Goal: Task Accomplishment & Management: Use online tool/utility

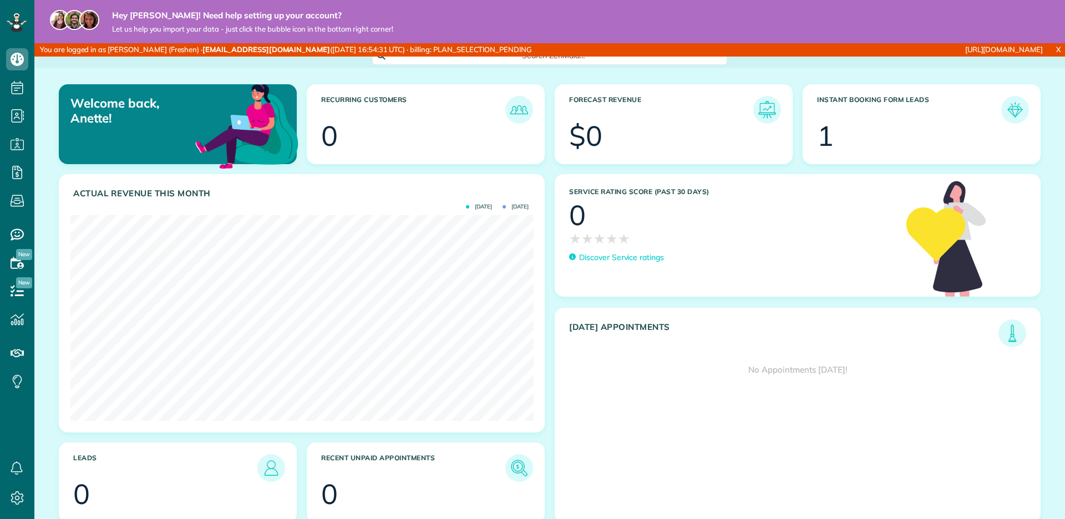
scroll to position [205, 463]
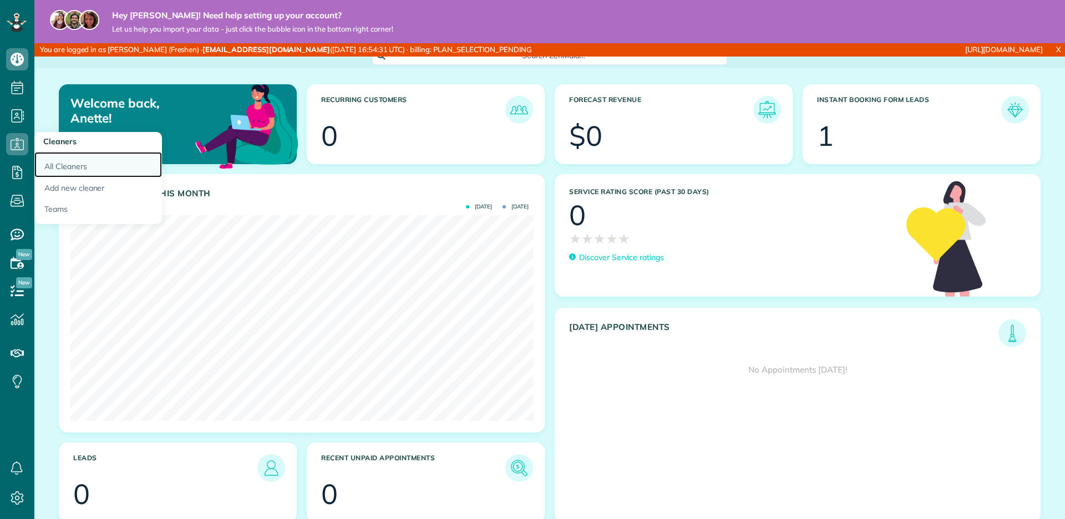
click at [83, 174] on link "All Cleaners" at bounding box center [98, 165] width 128 height 26
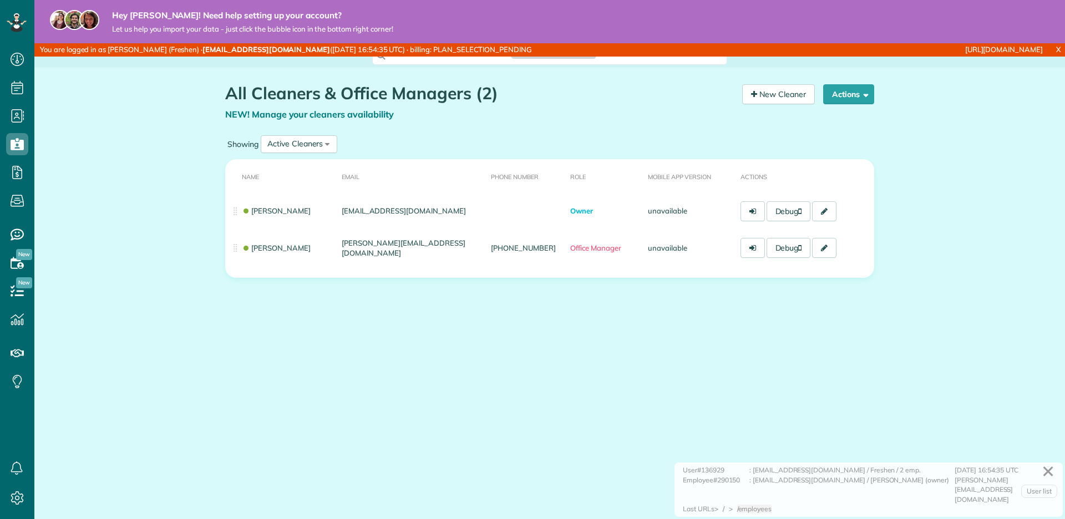
scroll to position [4, 4]
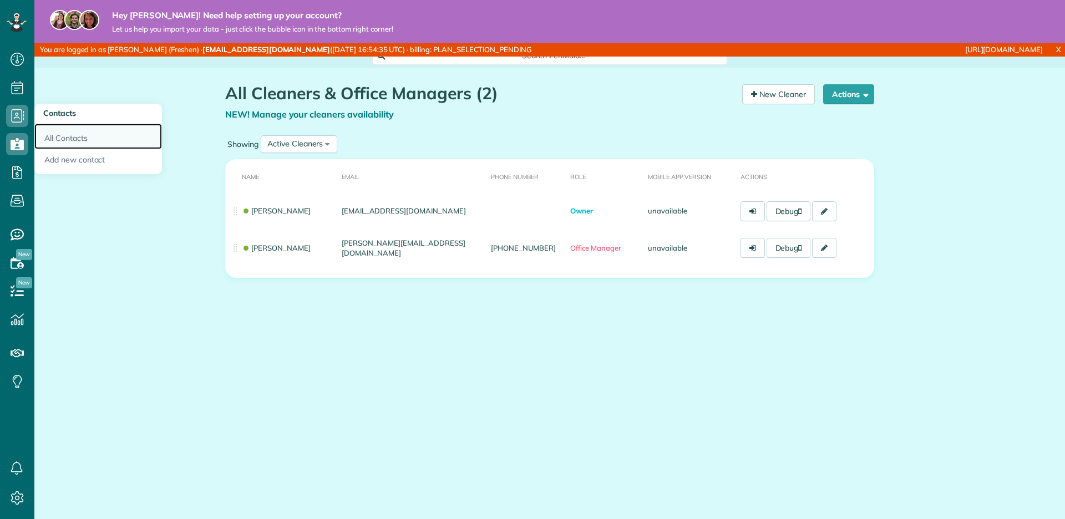
click at [45, 129] on link "All Contacts" at bounding box center [98, 137] width 128 height 26
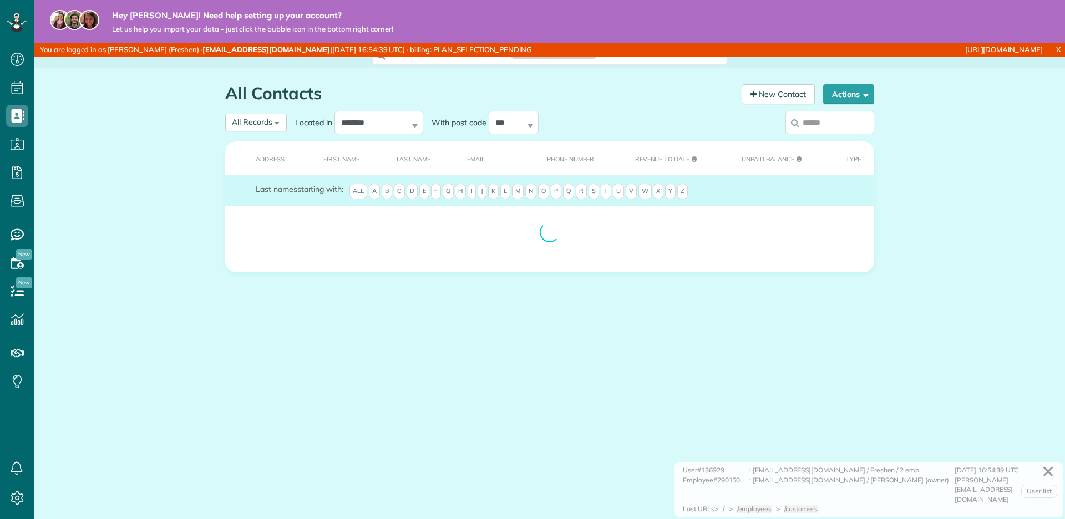
scroll to position [4, 4]
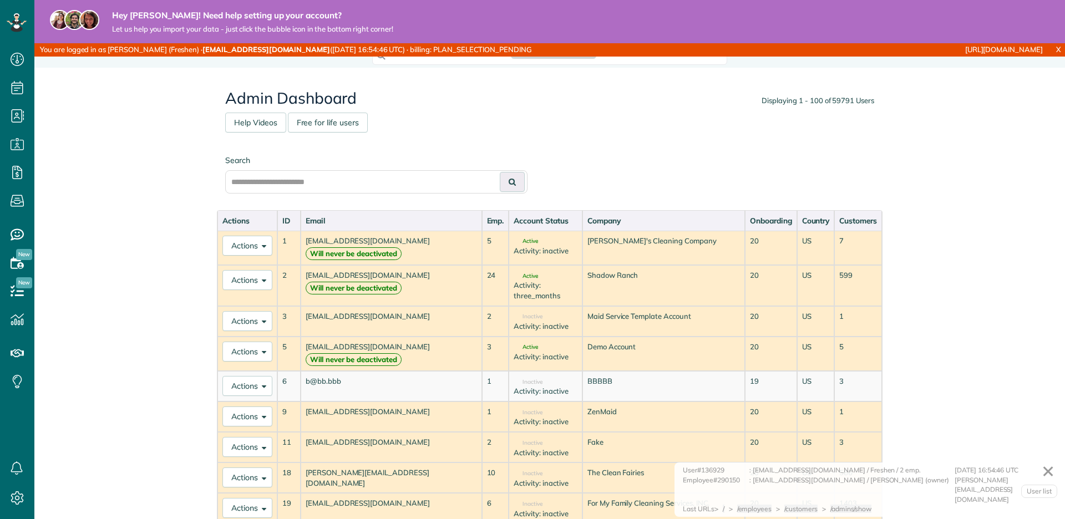
scroll to position [4, 4]
click at [471, 180] on input "text" at bounding box center [376, 181] width 302 height 23
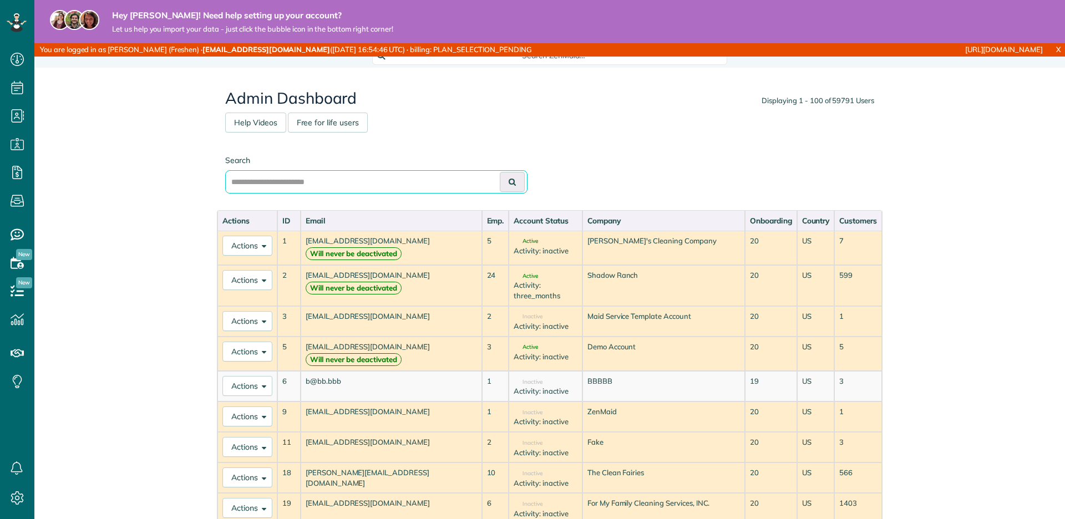
paste input "**********"
type input "**********"
click at [500, 172] on button at bounding box center [512, 182] width 25 height 20
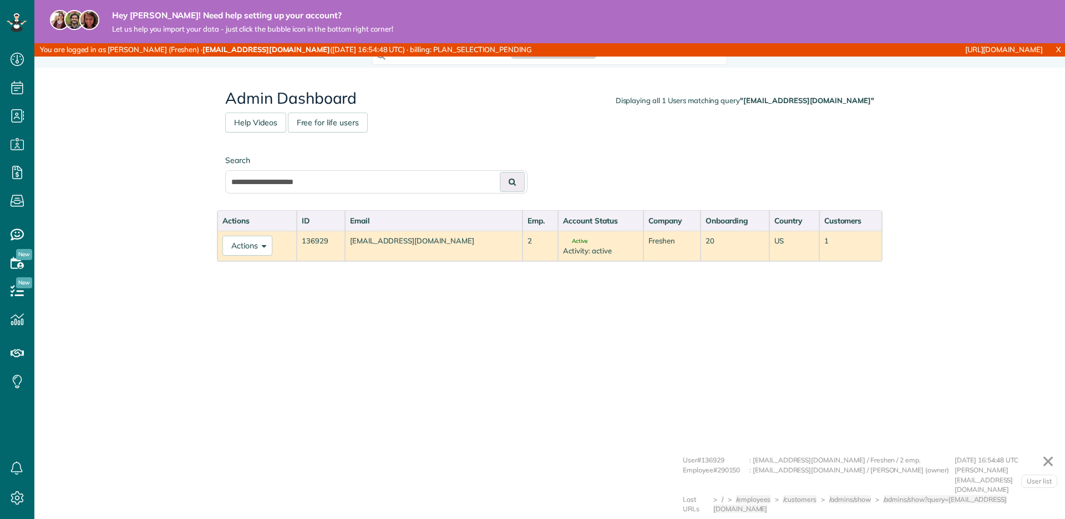
scroll to position [519, 34]
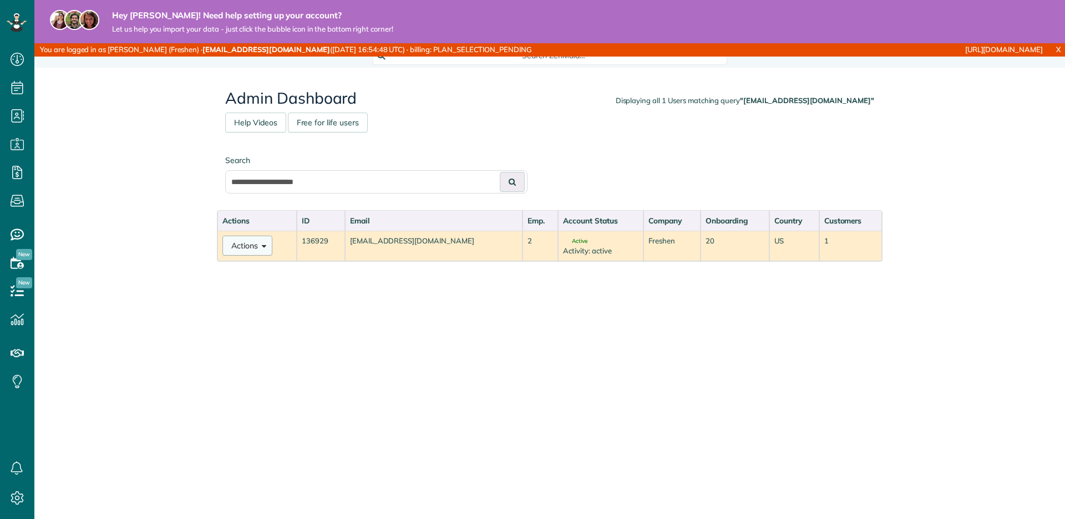
click at [244, 241] on button "Actions" at bounding box center [248, 246] width 50 height 20
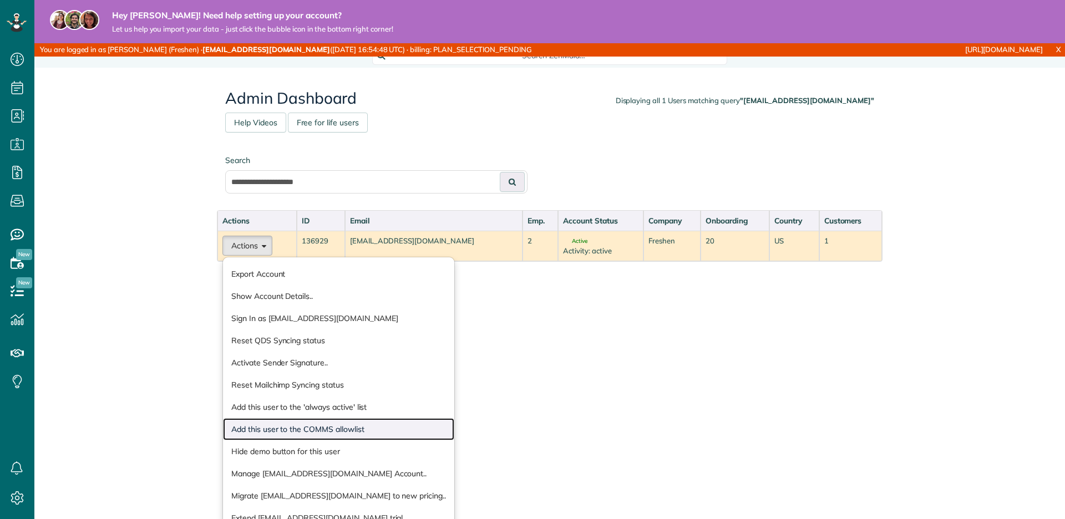
click at [310, 424] on link "Add this user to the COMMS allowlist" at bounding box center [338, 429] width 231 height 22
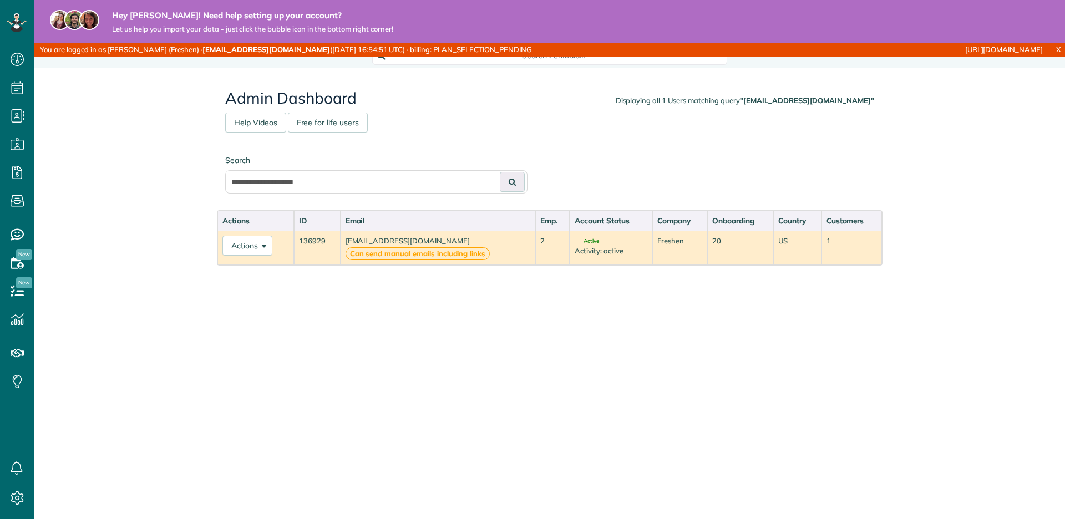
scroll to position [4, 4]
